Goal: Task Accomplishment & Management: Use online tool/utility

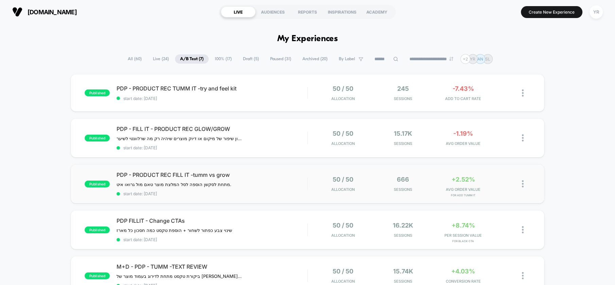
scroll to position [38, 0]
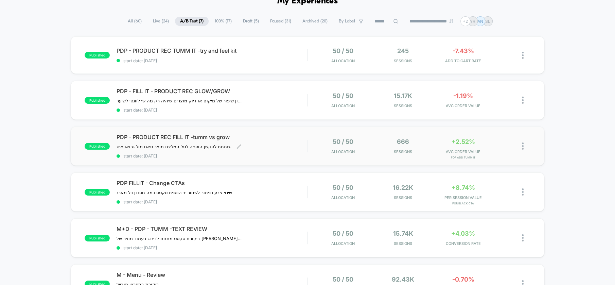
click at [274, 147] on div "PDP - PRODUCT REC FILL IT -tumm vs grow מתחת לסקשן הוספה לסל המלצת מוצר טאם [PE…" at bounding box center [212, 146] width 191 height 25
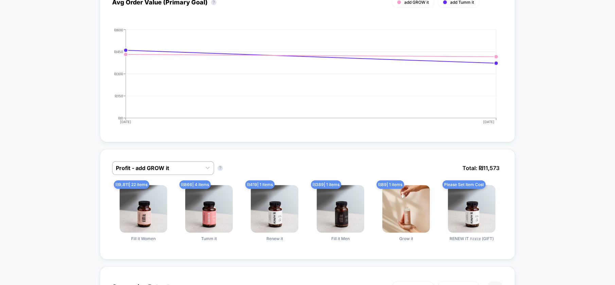
scroll to position [378, 0]
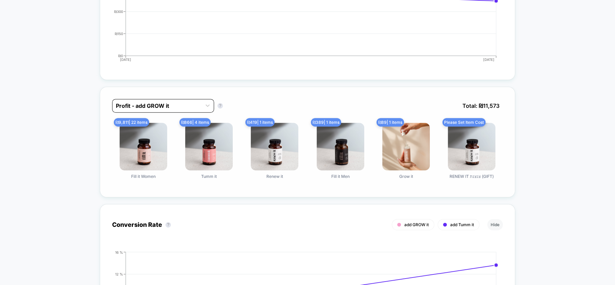
click at [137, 102] on div at bounding box center [157, 106] width 82 height 8
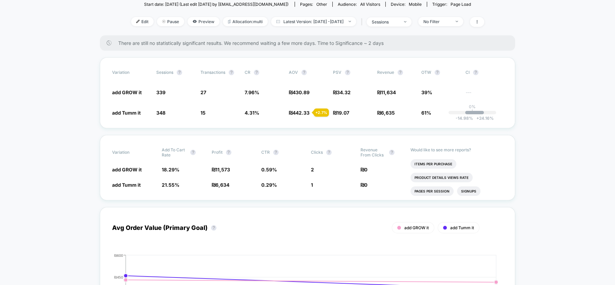
scroll to position [38, 0]
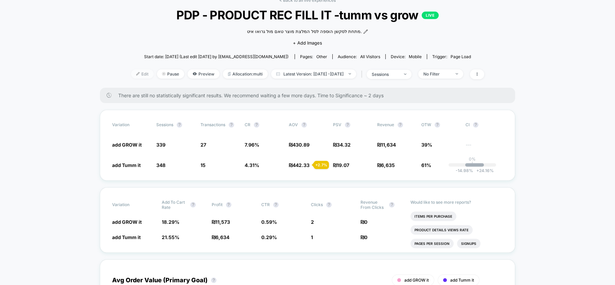
click at [131, 71] on span "Edit" at bounding box center [142, 73] width 22 height 9
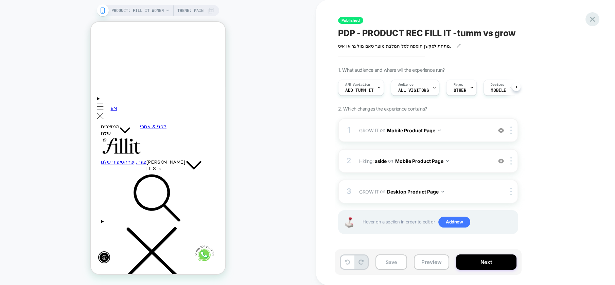
click at [595, 20] on icon at bounding box center [592, 19] width 9 height 9
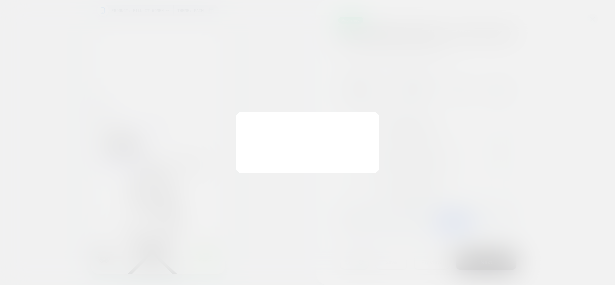
scroll to position [0, -99]
click at [266, 159] on button "Discard Changes" at bounding box center [273, 158] width 61 height 21
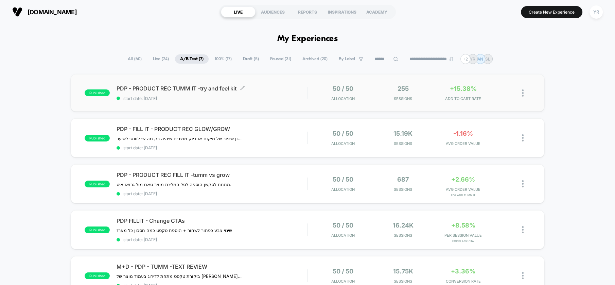
click at [274, 88] on span "PDP - PRODUCT REC TUMM IT -try and feel kit Click to edit experience details" at bounding box center [212, 88] width 191 height 7
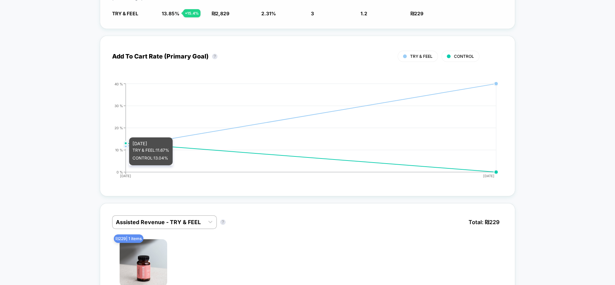
scroll to position [302, 0]
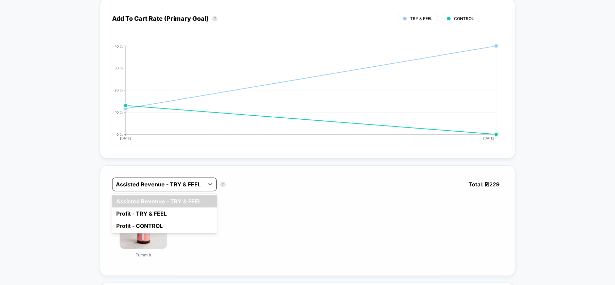
click at [153, 184] on div at bounding box center [158, 184] width 85 height 8
click at [336, 208] on div "₪ 229 | 1 items Tumm it" at bounding box center [307, 232] width 391 height 62
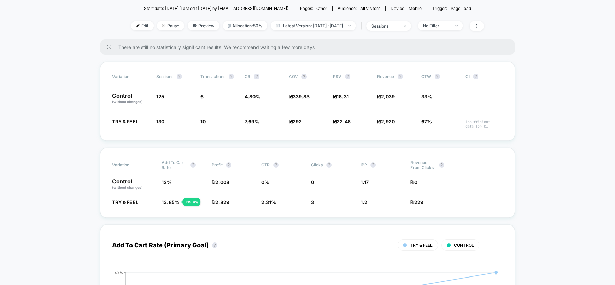
scroll to position [0, 0]
